Goal: Communication & Community: Answer question/provide support

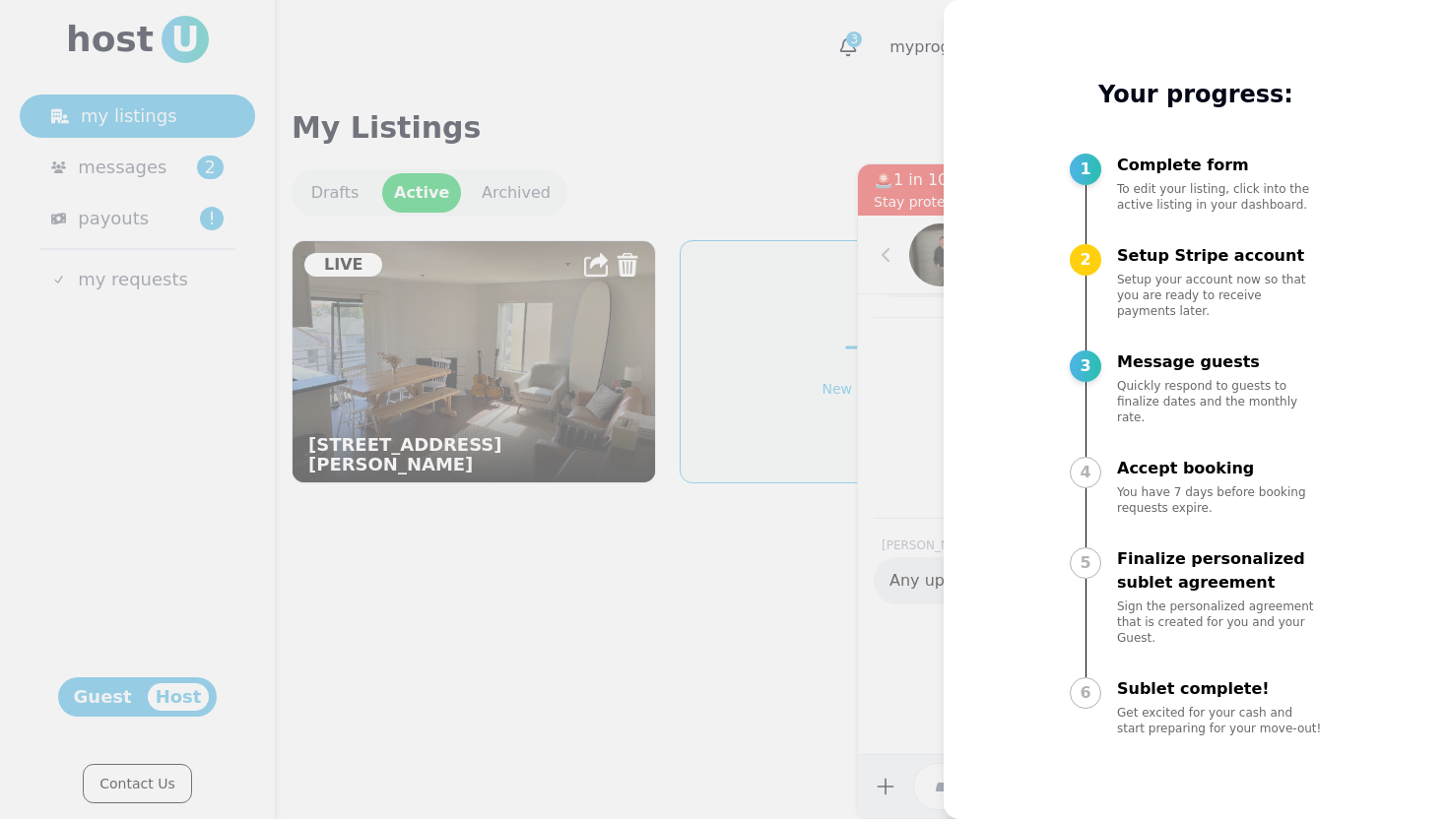
click at [728, 425] on div at bounding box center [724, 409] width 1448 height 819
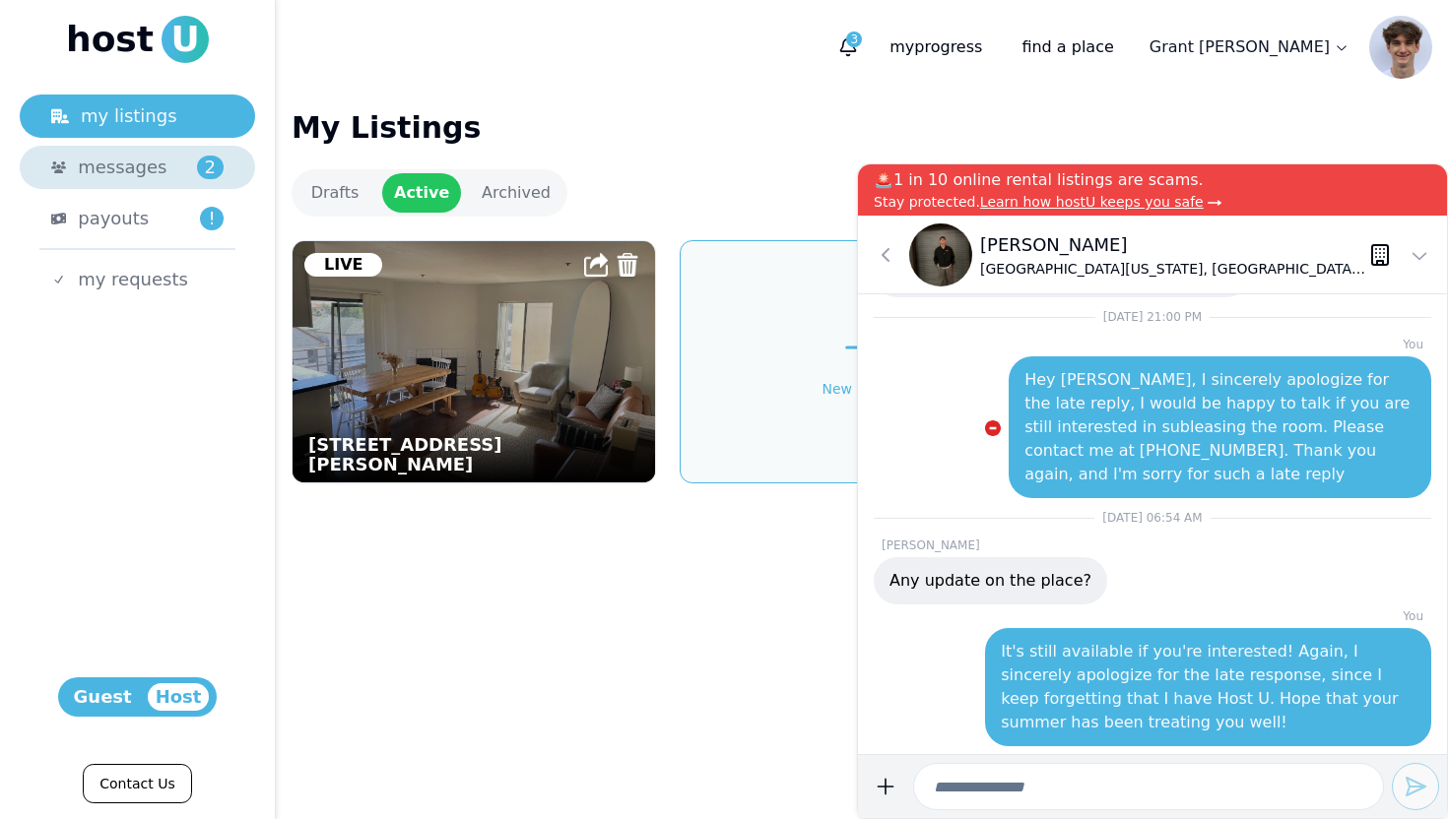
click at [116, 181] on link "messages 2" at bounding box center [137, 167] width 235 height 43
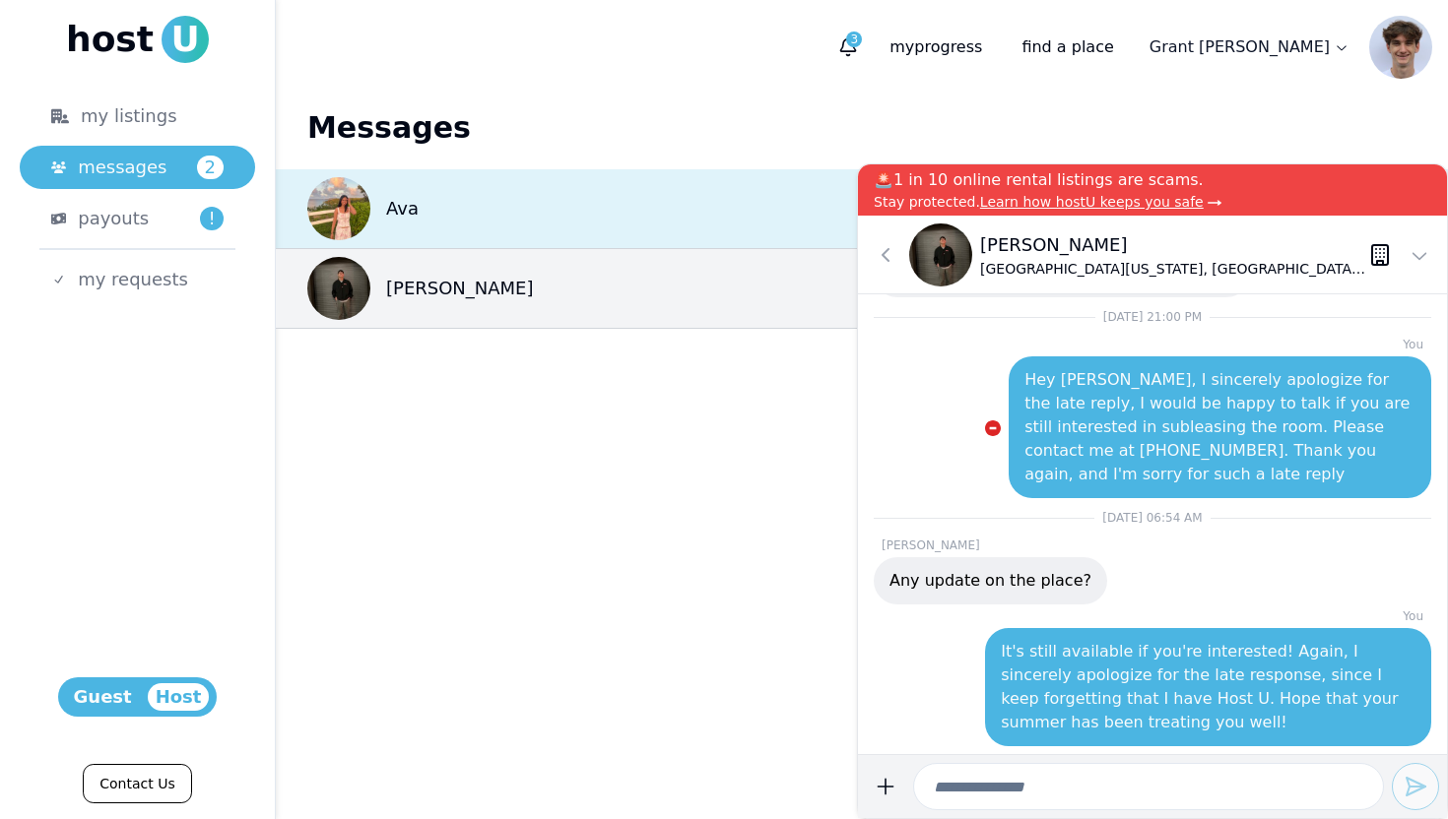
click at [420, 195] on div "Ava 2 19m ago" at bounding box center [862, 209] width 1172 height 80
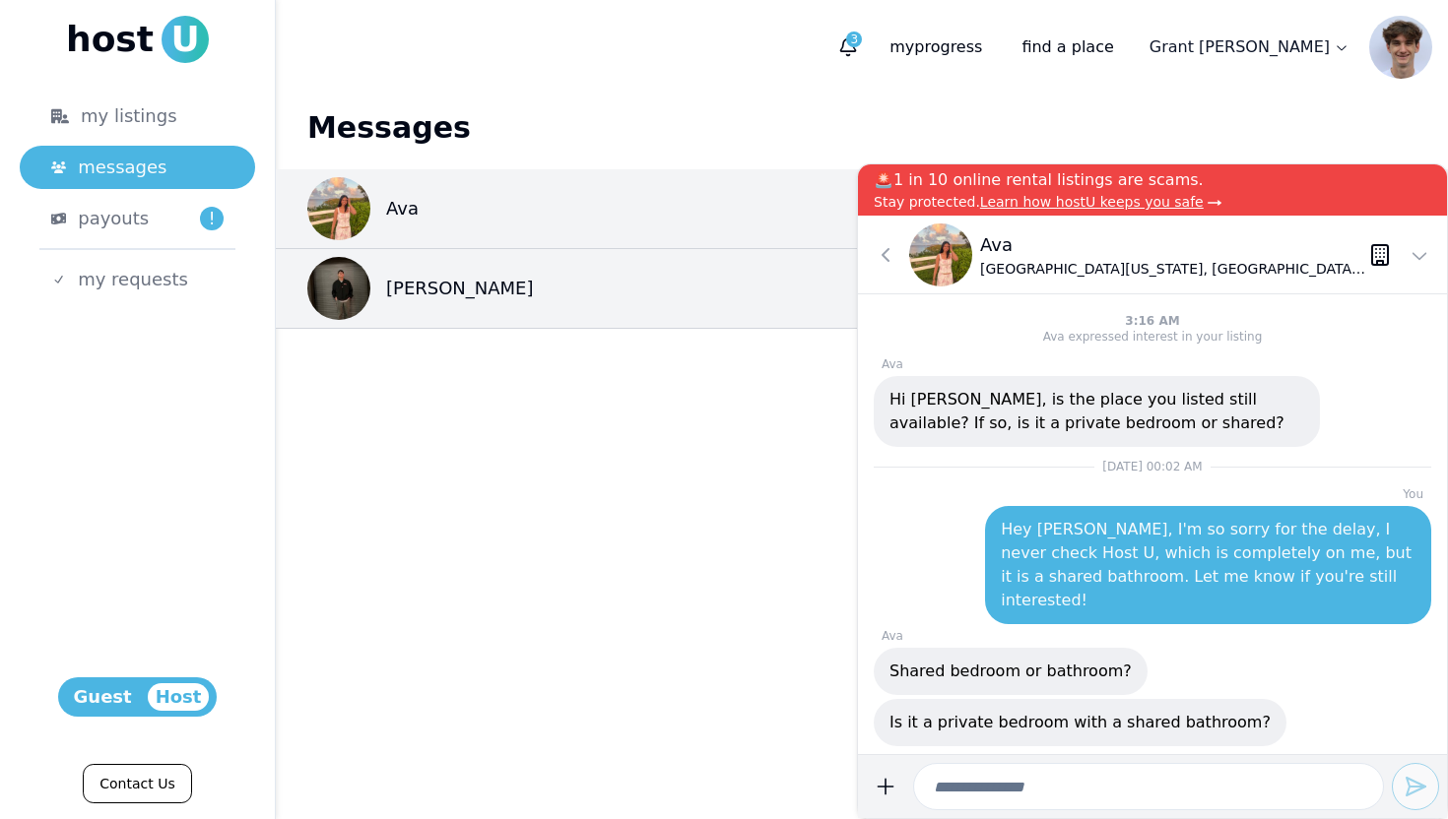
click at [1046, 786] on input at bounding box center [1148, 786] width 471 height 47
type input "**********"
click at [1419, 772] on button "submit" at bounding box center [1415, 786] width 47 height 47
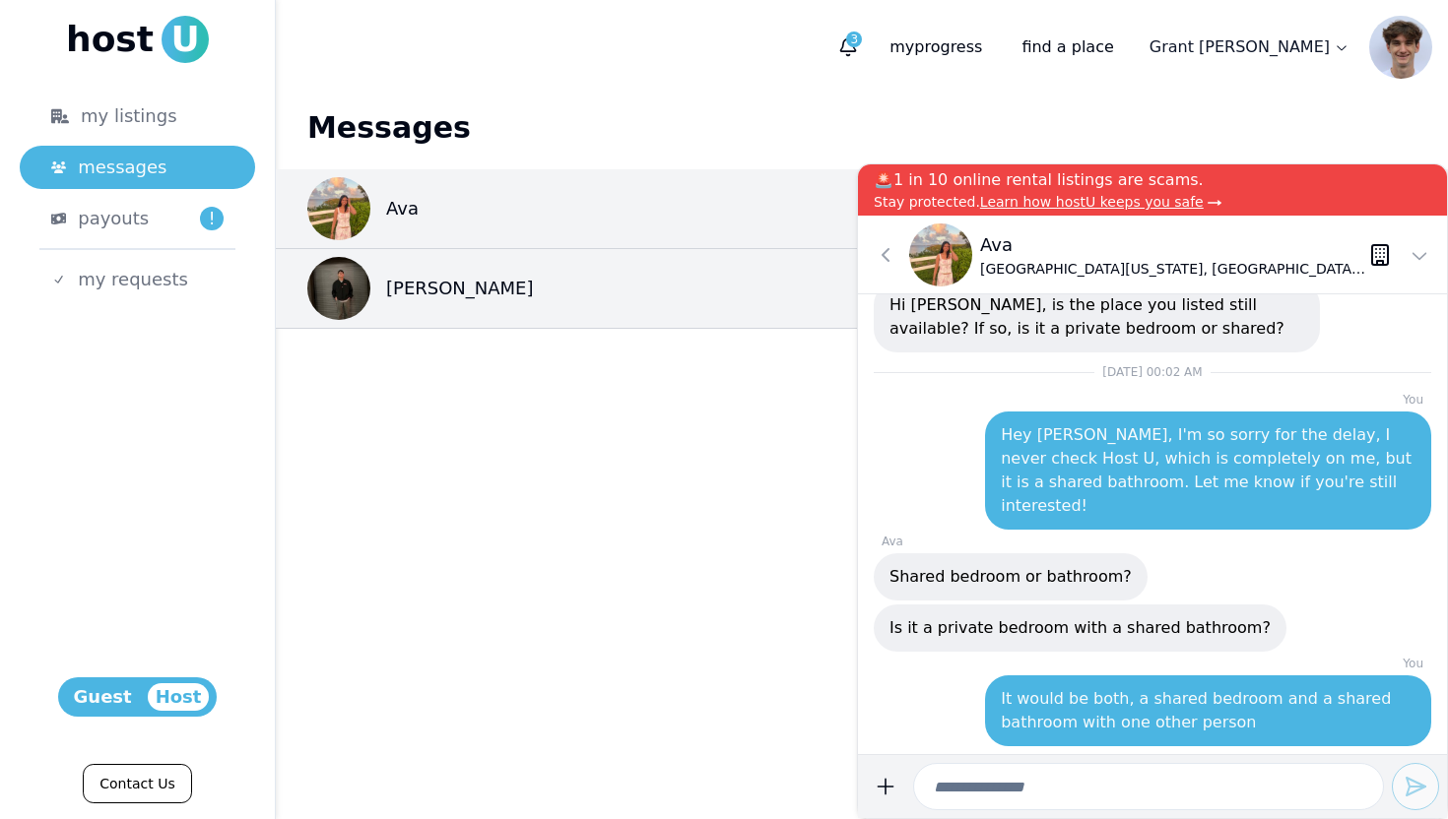
scroll to position [-94, 0]
